Goal: Information Seeking & Learning: Learn about a topic

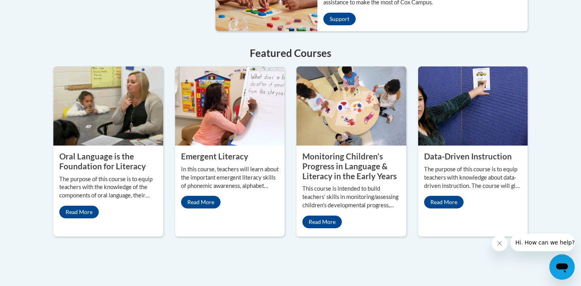
scroll to position [685, 0]
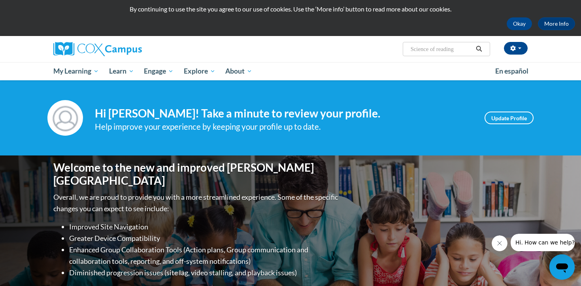
scroll to position [0, 0]
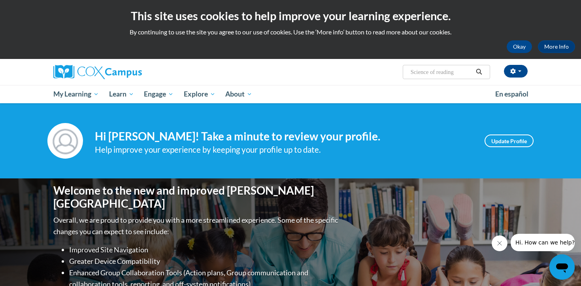
click at [462, 73] on input "Science of reading" at bounding box center [441, 71] width 63 height 9
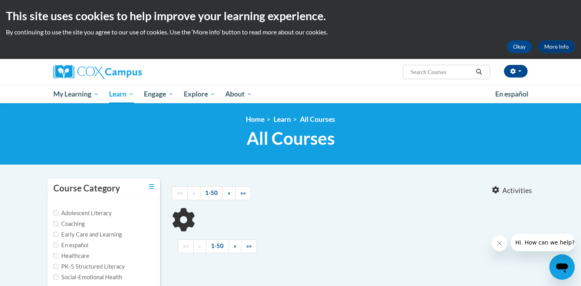
type input "Science of reading"
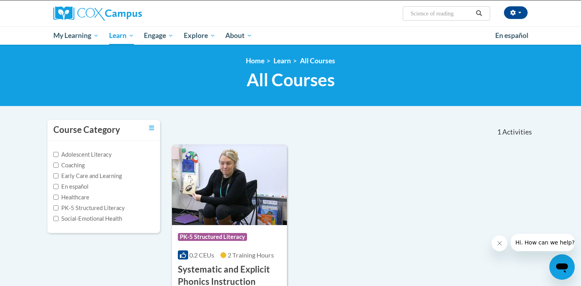
scroll to position [56, 0]
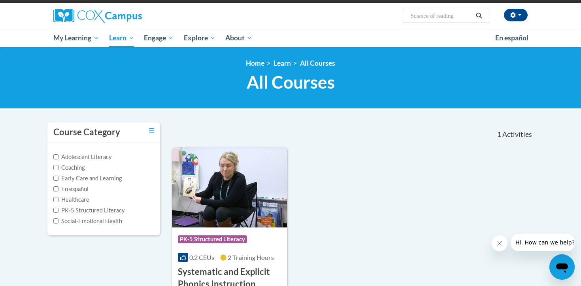
click at [350, 18] on div "[PERSON_NAME] (Eastern Daylight Time GMT-0400 ) My Profile Inbox My Transcripts…" at bounding box center [372, 13] width 324 height 20
click at [348, 179] on div "Course Category: PK-5 Structured Literacy 0.2 CEUs 2 Training Hours COURSE Syst…" at bounding box center [353, 240] width 362 height 186
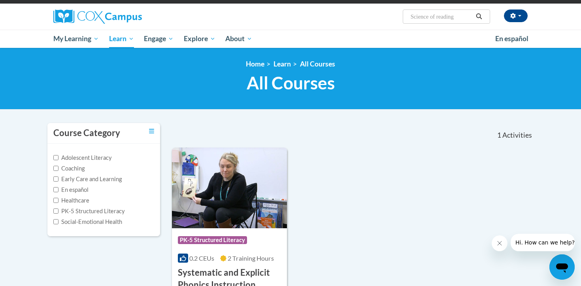
scroll to position [0, 0]
